Goal: Find specific page/section

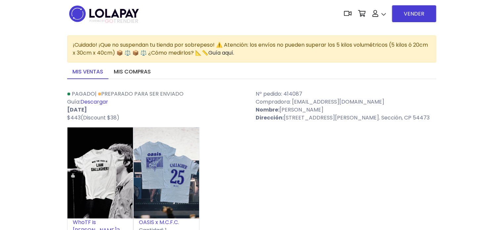
click at [91, 15] on img at bounding box center [104, 13] width 74 height 21
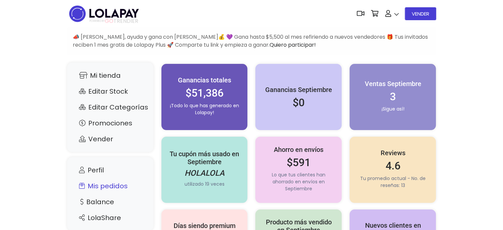
click at [110, 186] on link "Mis pedidos" at bounding box center [110, 186] width 73 height 13
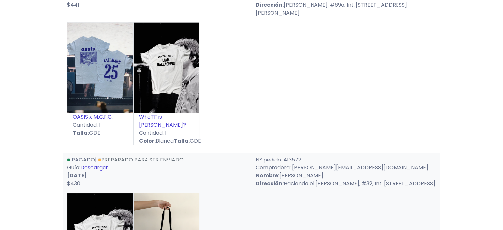
scroll to position [1785, 0]
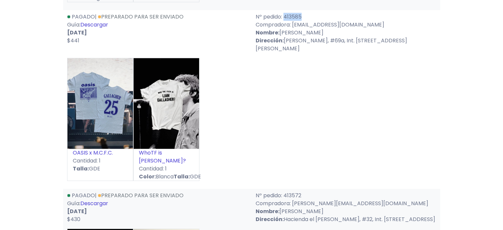
drag, startPoint x: 301, startPoint y: 48, endPoint x: 285, endPoint y: 47, distance: 16.2
click at [285, 21] on p "Nº pedido: 413585" at bounding box center [346, 17] width 181 height 8
copy p "413585"
drag, startPoint x: 365, startPoint y: 56, endPoint x: 292, endPoint y: 58, distance: 72.4
click at [292, 29] on p "Compradora: gabyyguerrero@gmail.com" at bounding box center [346, 25] width 181 height 8
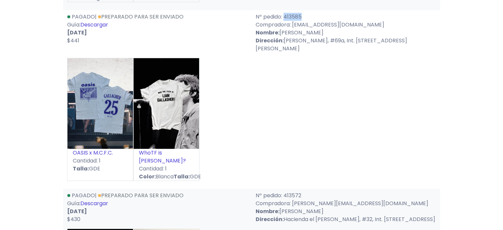
copy p "gabyyguerrero@gmail.com"
